Goal: Navigation & Orientation: Find specific page/section

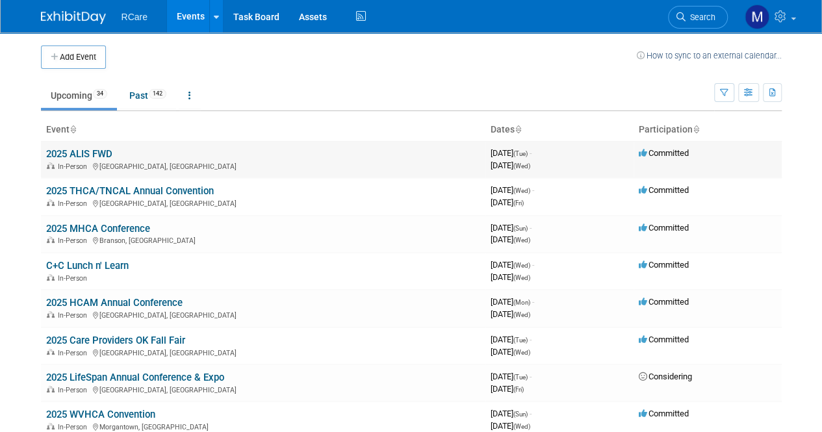
click at [88, 153] on link "2025 ALIS FWD" at bounding box center [79, 154] width 66 height 12
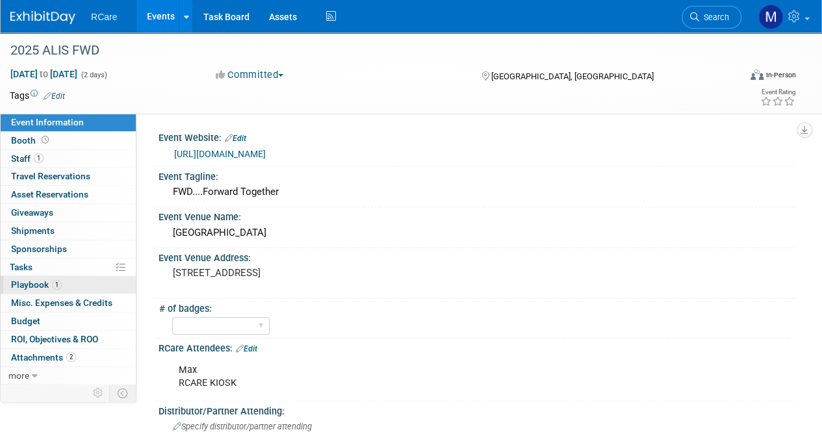
click at [35, 284] on span "Playbook 1" at bounding box center [36, 284] width 51 height 10
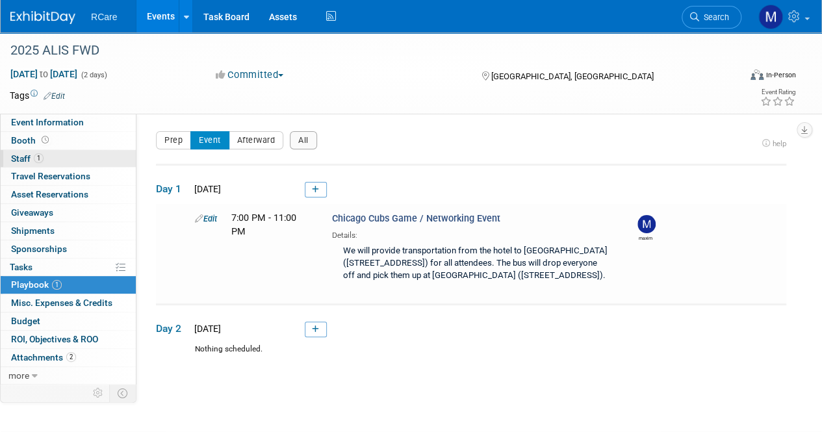
click at [20, 151] on link "1 Staff 1" at bounding box center [68, 159] width 135 height 18
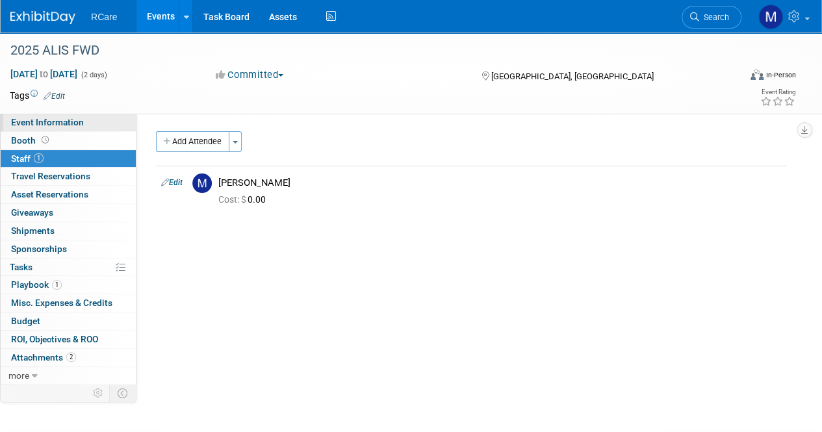
click at [27, 119] on span "Event Information" at bounding box center [47, 122] width 73 height 10
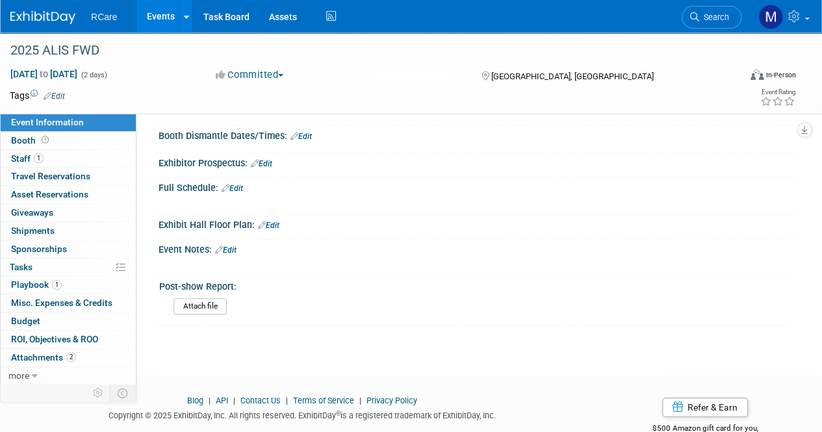
scroll to position [427, 0]
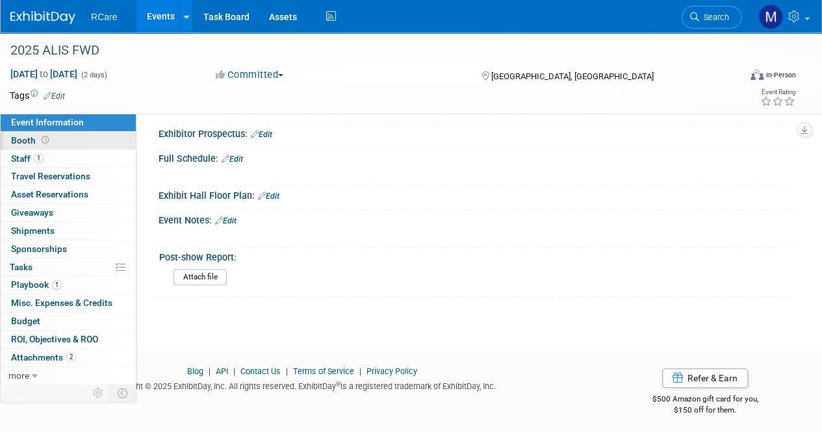
click at [70, 143] on link "Booth" at bounding box center [68, 141] width 135 height 18
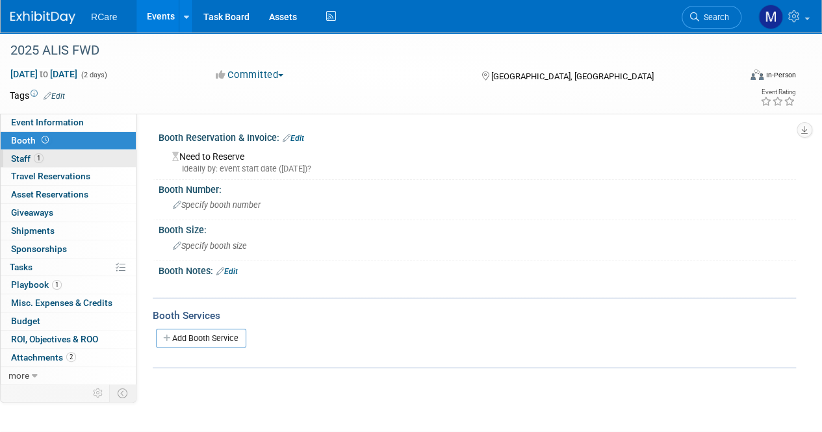
click at [78, 160] on link "1 Staff 1" at bounding box center [68, 159] width 135 height 18
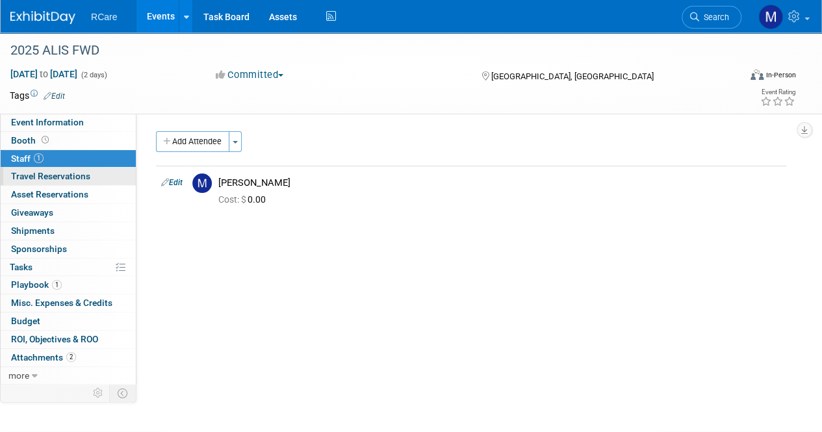
click at [88, 172] on span "Travel Reservations 0" at bounding box center [50, 176] width 79 height 10
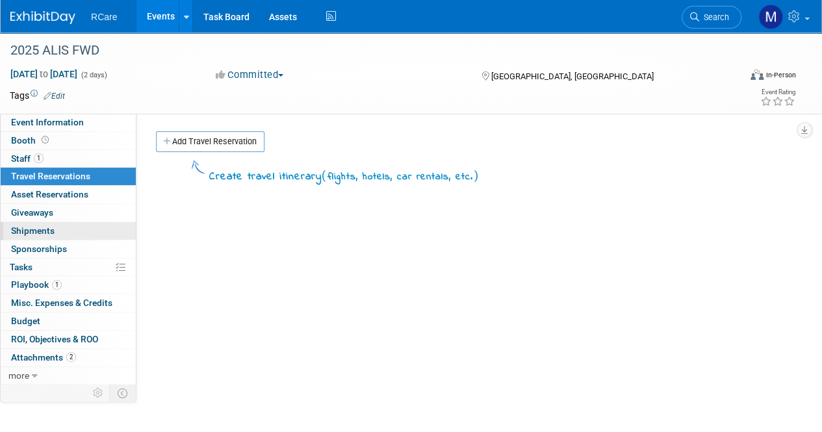
click at [92, 231] on link "0 Shipments 0" at bounding box center [68, 231] width 135 height 18
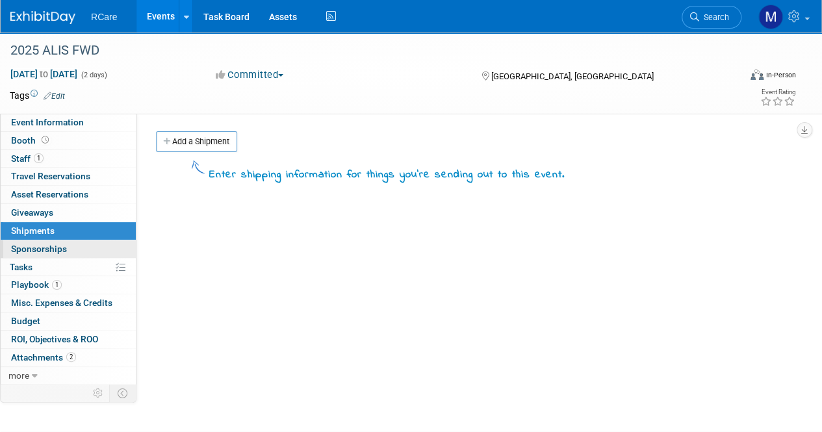
click at [97, 240] on link "0 Sponsorships 0" at bounding box center [68, 249] width 135 height 18
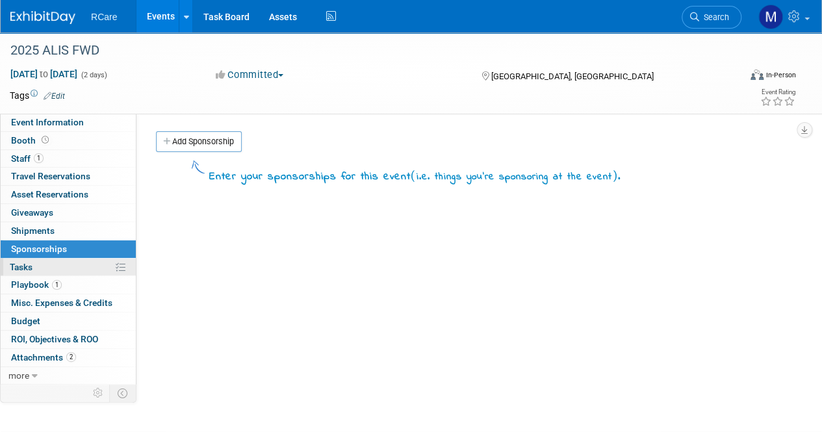
click at [87, 261] on link "0% Tasks 0%" at bounding box center [68, 267] width 135 height 18
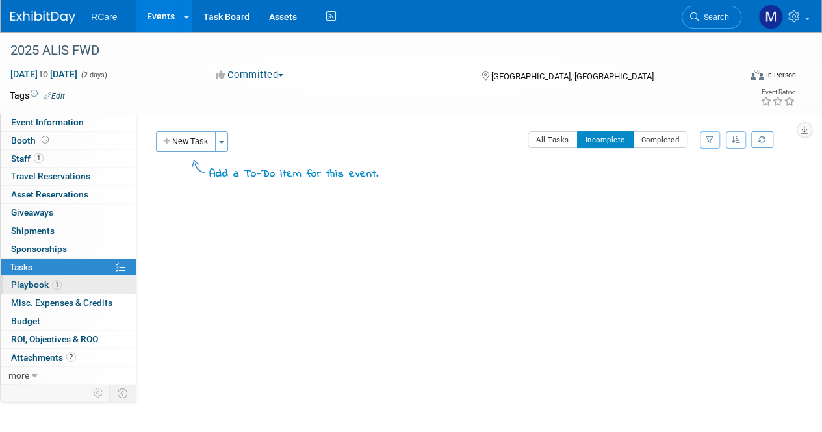
click at [95, 286] on link "1 Playbook 1" at bounding box center [68, 285] width 135 height 18
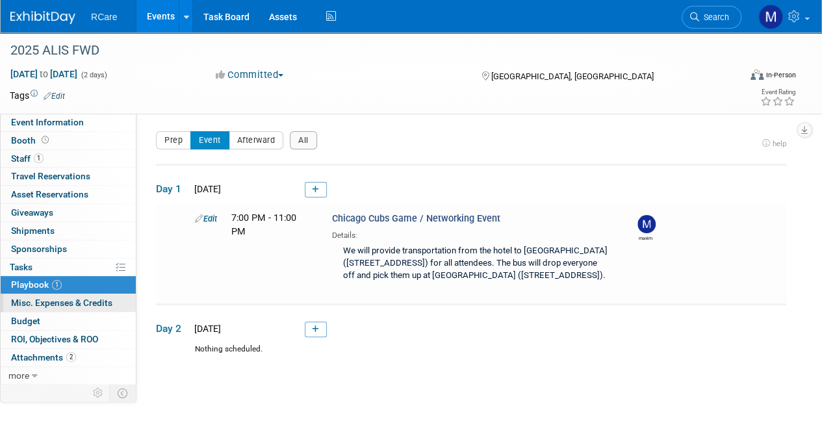
click at [82, 301] on span "Misc. Expenses & Credits 0" at bounding box center [61, 302] width 101 height 10
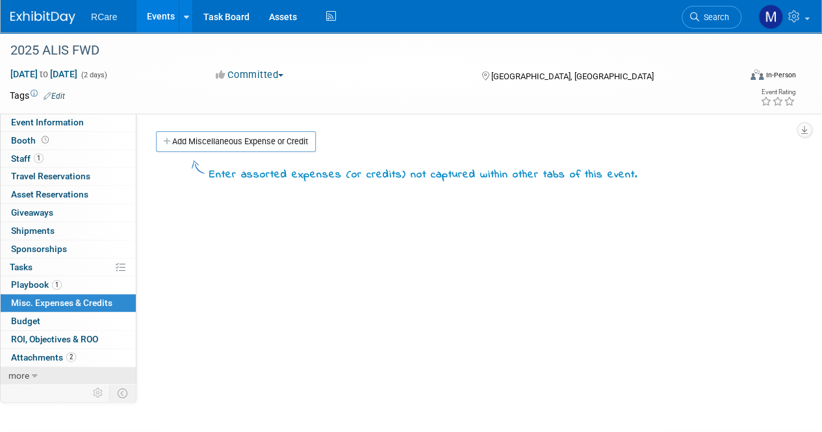
click at [32, 372] on icon at bounding box center [35, 375] width 6 height 9
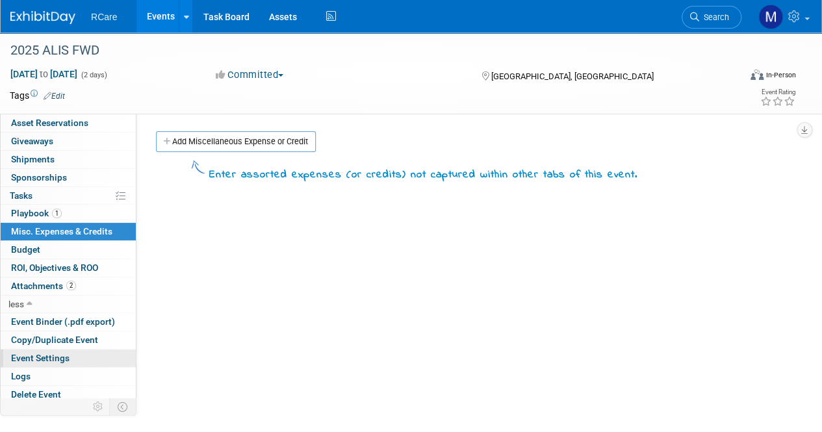
scroll to position [73, 0]
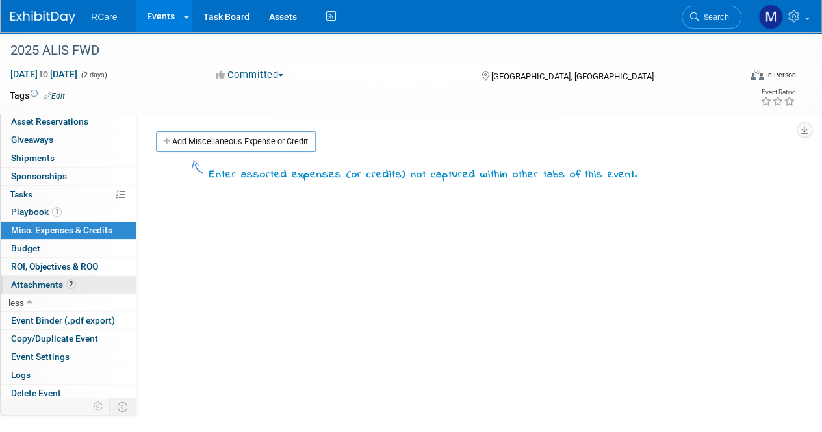
click at [53, 279] on span "Attachments 2" at bounding box center [43, 284] width 65 height 10
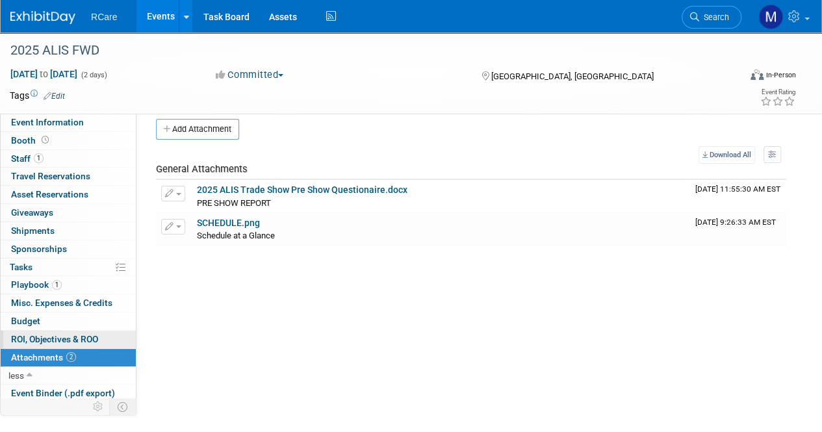
scroll to position [0, 0]
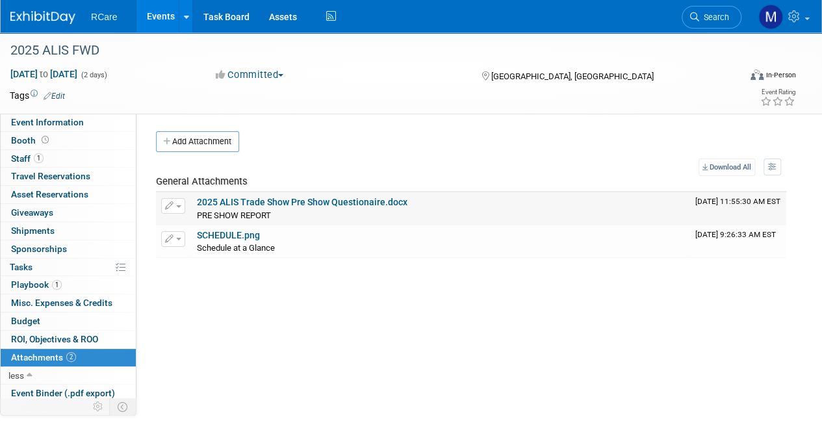
click at [273, 199] on link "2025 ALIS Trade Show Pre Show Questionaire.docx" at bounding box center [302, 202] width 210 height 10
